Goal: Information Seeking & Learning: Stay updated

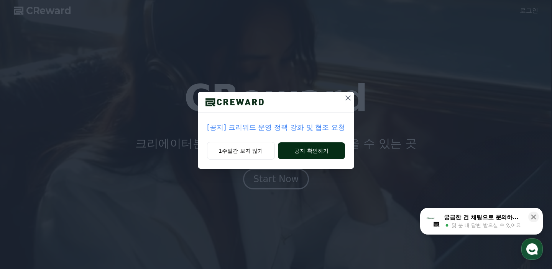
click at [296, 150] on button "공지 확인하기" at bounding box center [311, 150] width 67 height 17
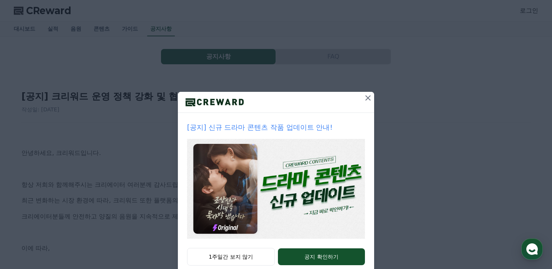
click at [369, 100] on icon at bounding box center [367, 97] width 9 height 9
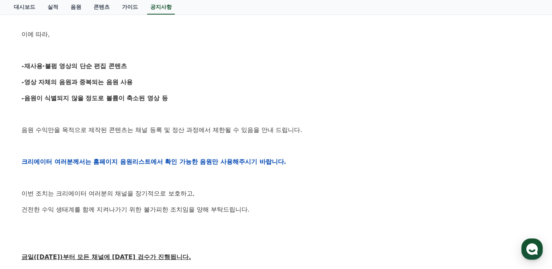
scroll to position [213, 0]
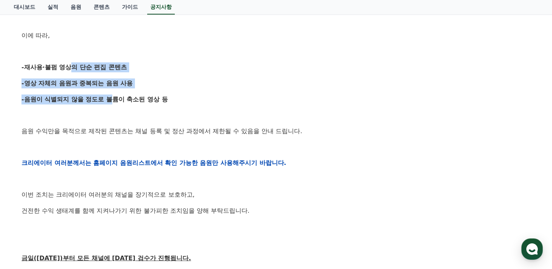
drag, startPoint x: 62, startPoint y: 65, endPoint x: 95, endPoint y: 104, distance: 51.6
click at [96, 104] on div "안녕하세요, 크리워드입니다. 항상 저희와 함께해주시는 크리에이터 여러분께 감사드립니다. 최근 변화하는 시장 환경에 따라, 크리워드 또한 플랫폼…" at bounding box center [275, 163] width 509 height 488
click at [95, 104] on p "-음원이 식별되지 않을 정도로 볼륨이 축소된 영상 등" at bounding box center [275, 100] width 509 height 10
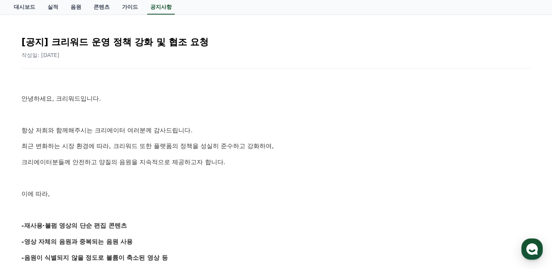
scroll to position [0, 0]
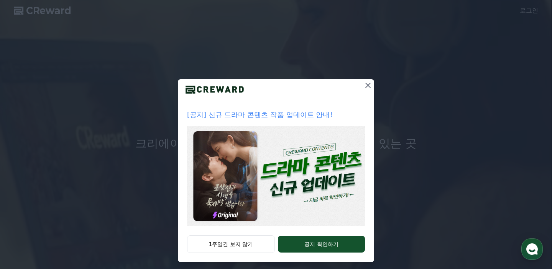
scroll to position [14, 0]
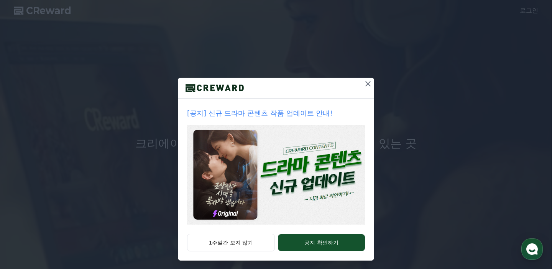
click at [368, 84] on icon at bounding box center [367, 83] width 9 height 9
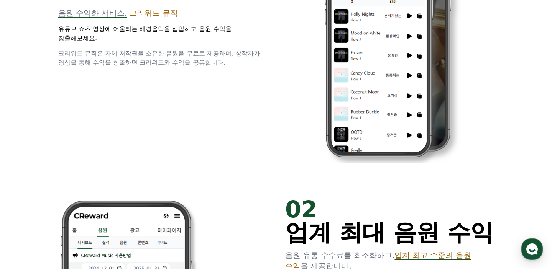
scroll to position [553, 0]
